Goal: Find specific page/section: Find specific page/section

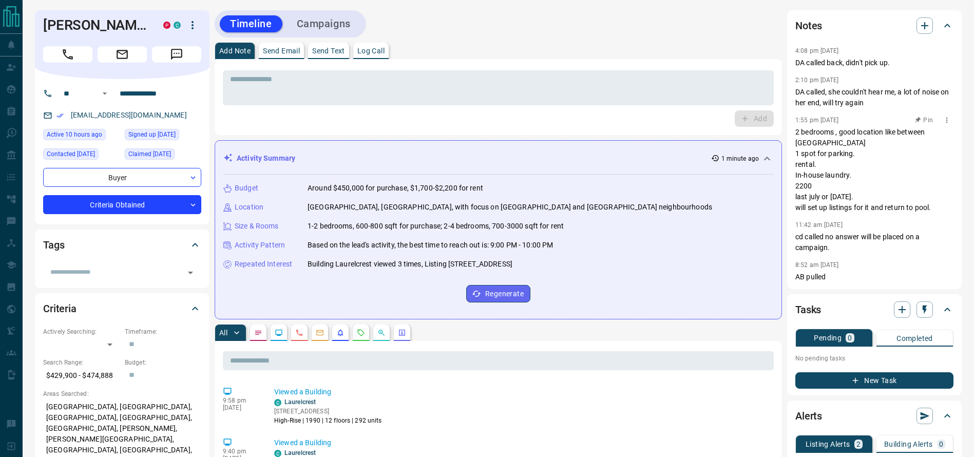
click at [841, 134] on p "2 bedrooms , good location like between [GEOGRAPHIC_DATA] 1 spot for parking. r…" at bounding box center [874, 170] width 158 height 86
click at [831, 150] on p "2 bedrooms , good location like between [GEOGRAPHIC_DATA] 1 spot for parking. r…" at bounding box center [874, 170] width 158 height 86
click at [837, 170] on p "2 bedrooms , good location like between [GEOGRAPHIC_DATA] 1 spot for parking. r…" at bounding box center [874, 170] width 158 height 86
click at [824, 127] on p "2 bedrooms , good location like between [GEOGRAPHIC_DATA] 1 spot for parking. r…" at bounding box center [874, 170] width 158 height 86
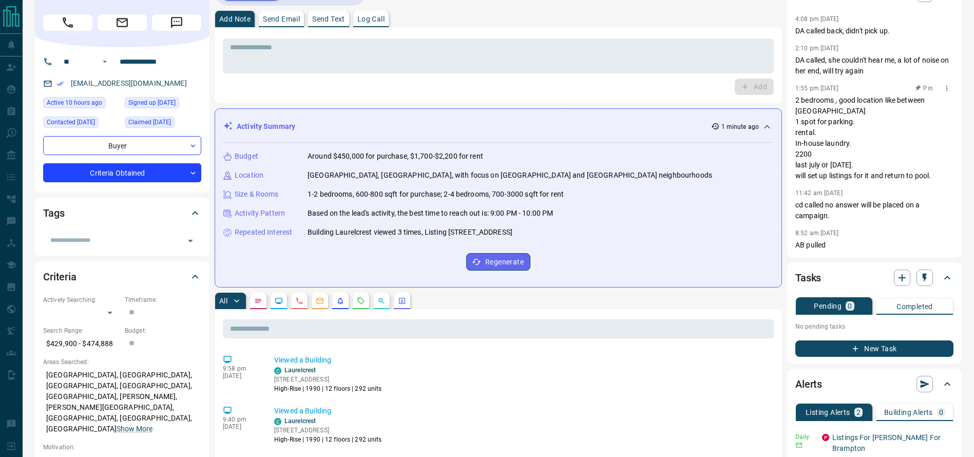
scroll to position [32, 0]
click at [845, 176] on p "2 bedrooms , good location like between [GEOGRAPHIC_DATA] 1 spot for parking. r…" at bounding box center [874, 137] width 158 height 86
click at [793, 97] on div "Notes 4:08 pm [DATE] DA called back, didn't pick up. 2:10 pm [DATE] DA called, …" at bounding box center [874, 117] width 175 height 279
click at [826, 112] on p "2 bedrooms , good location like between [GEOGRAPHIC_DATA] 1 spot for parking. r…" at bounding box center [874, 137] width 158 height 86
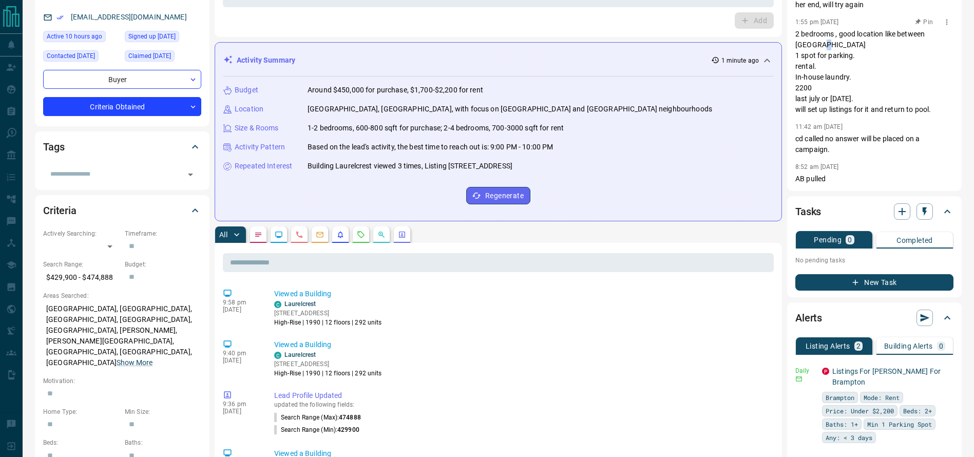
scroll to position [99, 0]
click at [820, 104] on p "2 bedrooms , good location like between [GEOGRAPHIC_DATA] 1 spot for parking. r…" at bounding box center [874, 71] width 158 height 86
click at [759, 104] on div "Location [GEOGRAPHIC_DATA], [GEOGRAPHIC_DATA], with focus on [GEOGRAPHIC_DATA] …" at bounding box center [498, 108] width 550 height 11
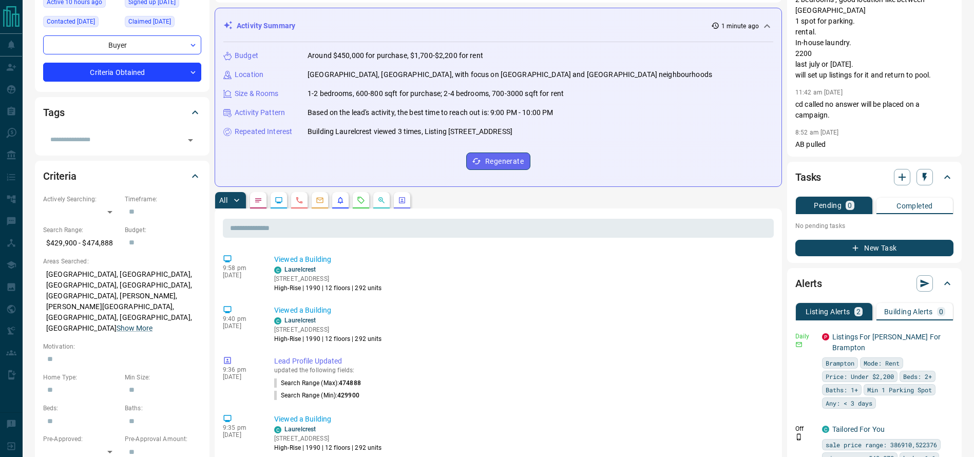
scroll to position [0, 0]
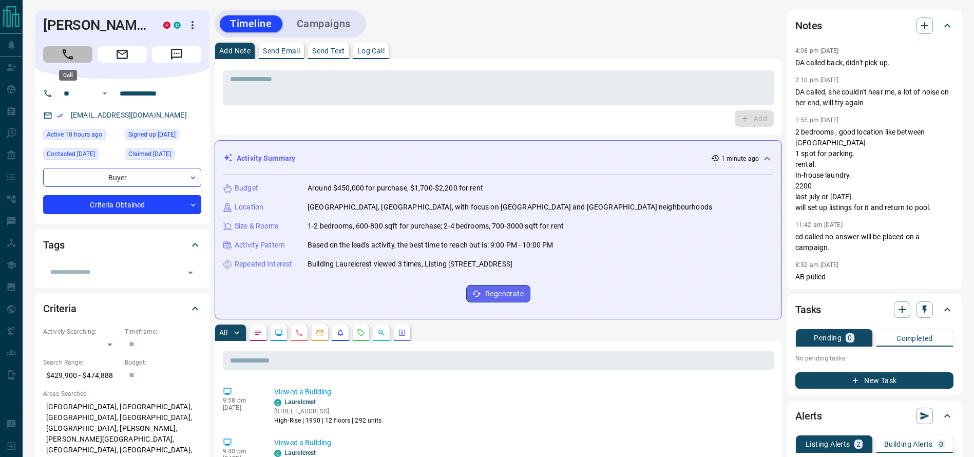
click at [69, 54] on icon "Call" at bounding box center [67, 54] width 13 height 13
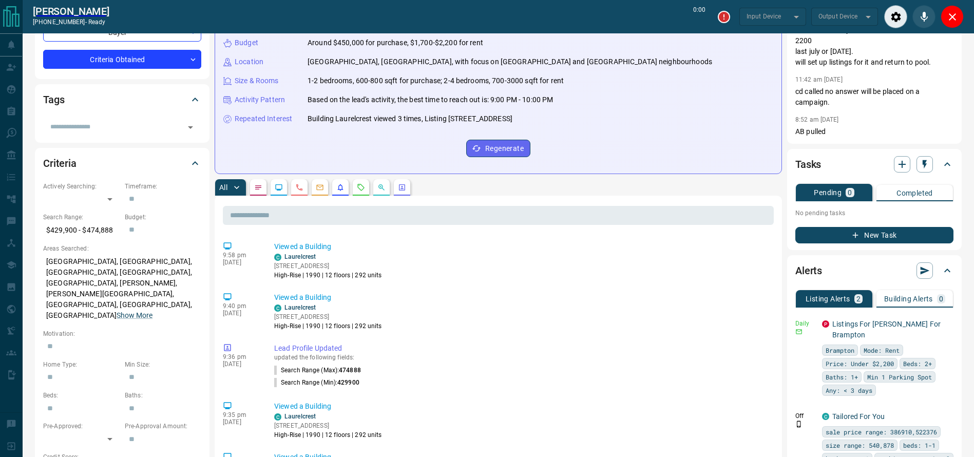
scroll to position [180, 0]
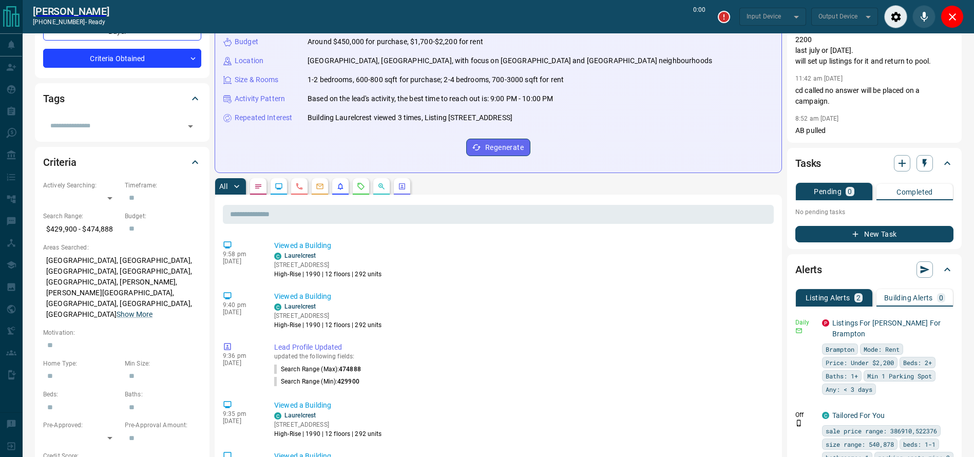
type input "*******"
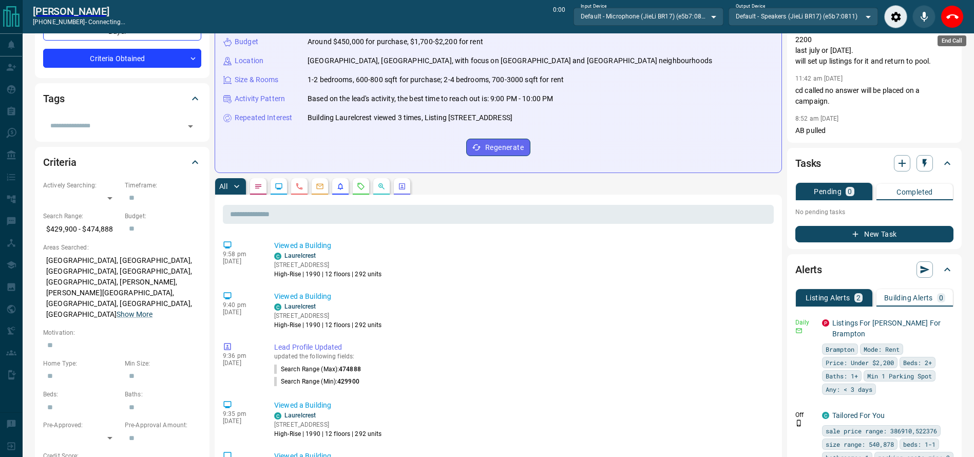
click at [944, 11] on button "End Call" at bounding box center [952, 16] width 23 height 23
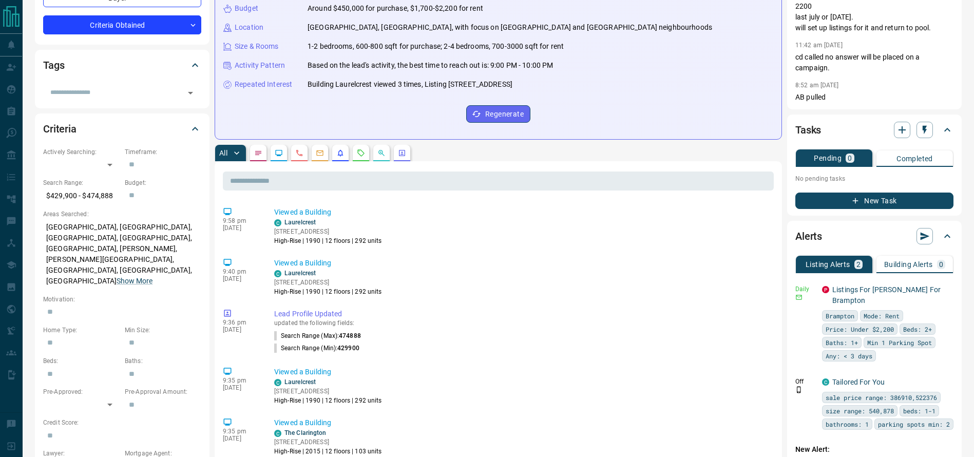
scroll to position [146, 0]
